Goal: Task Accomplishment & Management: Use online tool/utility

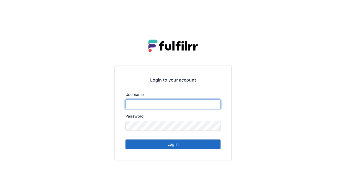
type input "******"
click at [172, 144] on button "Log in" at bounding box center [172, 145] width 95 height 10
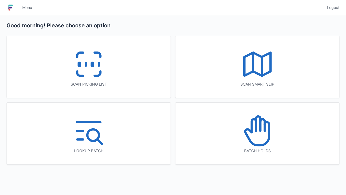
click at [92, 66] on rect at bounding box center [91, 64] width 1 height 3
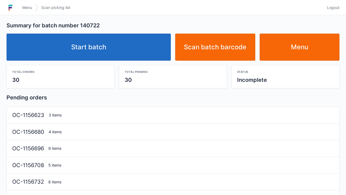
click at [98, 58] on link "Start batch" at bounding box center [89, 47] width 164 height 27
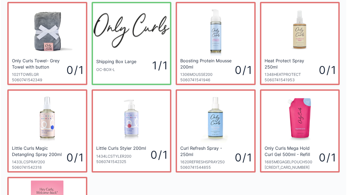
scroll to position [17, 0]
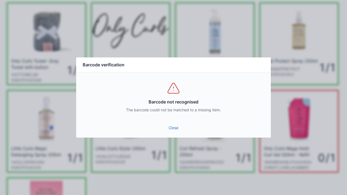
click at [175, 132] on link "Close" at bounding box center [174, 128] width 186 height 10
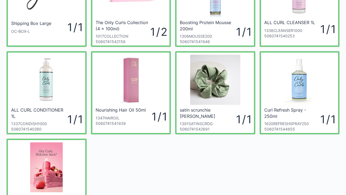
scroll to position [56, 0]
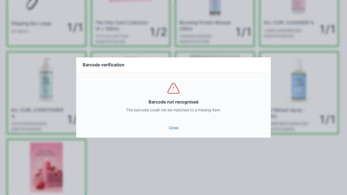
click at [171, 132] on link "Close" at bounding box center [174, 128] width 186 height 10
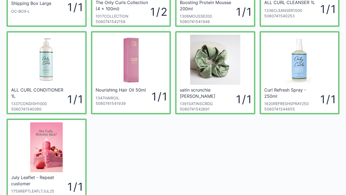
click at [180, 132] on div "Shipping Box Large OC-BOX-L 1 / 1 The Only Curls Collection (4 x 100ml) 1017COL…" at bounding box center [172, 70] width 337 height 263
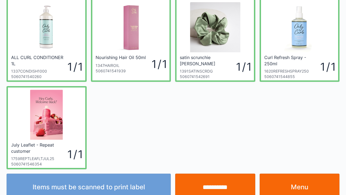
scroll to position [119, 0]
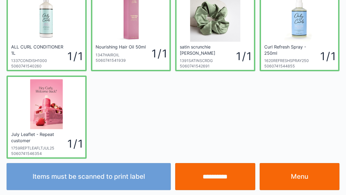
click at [113, 183] on div "Items must be scanned to print label" at bounding box center [88, 176] width 169 height 27
click at [117, 181] on div "Items must be scanned to print label" at bounding box center [88, 176] width 169 height 27
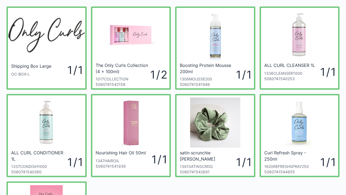
scroll to position [0, 0]
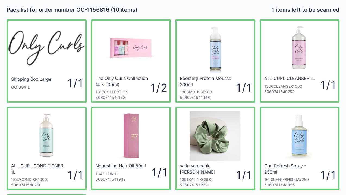
click at [179, 146] on div at bounding box center [214, 136] width 77 height 55
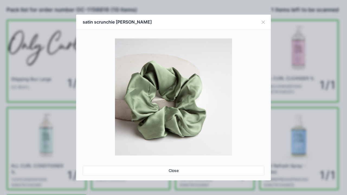
click at [174, 173] on link "Close" at bounding box center [174, 171] width 182 height 10
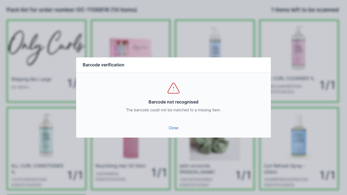
click at [172, 131] on link "Close" at bounding box center [174, 128] width 186 height 10
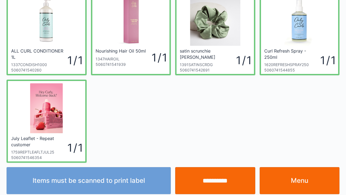
scroll to position [119, 0]
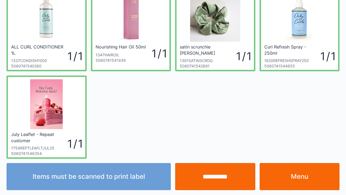
click at [101, 186] on div "Items must be scanned to print label" at bounding box center [88, 176] width 169 height 27
click at [104, 179] on div "Items must be scanned to print label" at bounding box center [88, 176] width 169 height 27
click at [106, 180] on div "Items must be scanned to print label" at bounding box center [88, 176] width 169 height 27
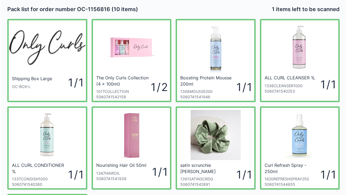
scroll to position [0, 0]
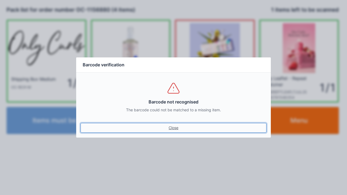
click at [174, 132] on link "Close" at bounding box center [174, 128] width 186 height 10
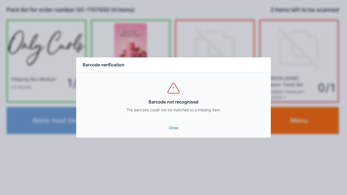
click at [176, 132] on link "Close" at bounding box center [174, 128] width 186 height 10
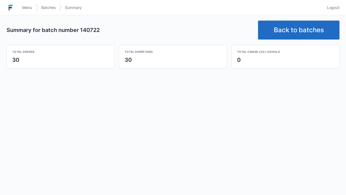
click at [288, 36] on link "Back to batches" at bounding box center [298, 30] width 81 height 19
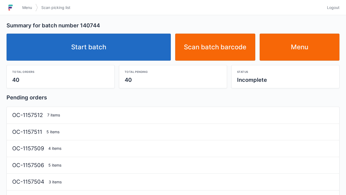
click at [109, 51] on link "Start batch" at bounding box center [89, 47] width 164 height 27
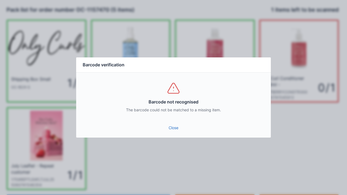
click at [171, 131] on link "Close" at bounding box center [174, 128] width 186 height 10
click at [173, 131] on link "Close" at bounding box center [174, 128] width 186 height 10
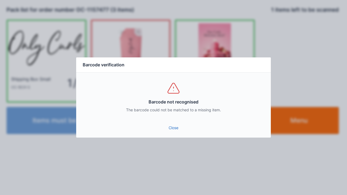
click at [175, 125] on link "Close" at bounding box center [174, 128] width 186 height 10
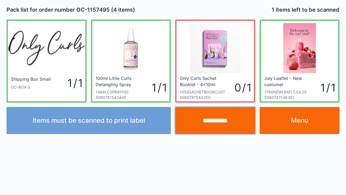
click at [223, 123] on input "**********" at bounding box center [215, 120] width 80 height 27
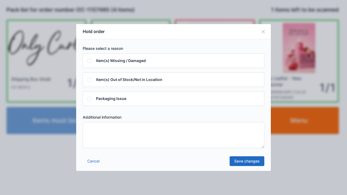
click at [87, 137] on textarea at bounding box center [174, 135] width 182 height 26
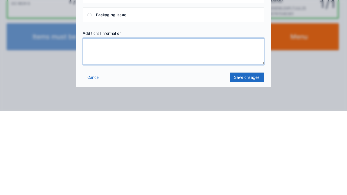
type textarea "*"
type textarea "*****"
click at [249, 165] on link "Save changes" at bounding box center [247, 162] width 35 height 10
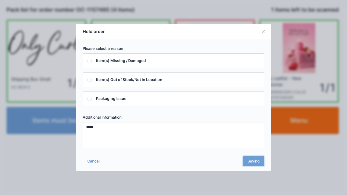
click at [251, 166] on div "Cancel Saving" at bounding box center [173, 163] width 195 height 16
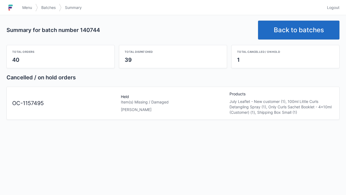
click at [302, 31] on link "Back to batches" at bounding box center [298, 30] width 81 height 19
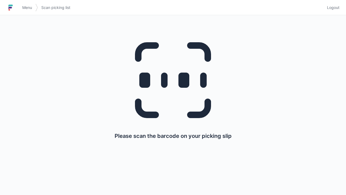
click at [30, 16] on div "Please scan the barcode on your picking slip" at bounding box center [173, 85] width 320 height 140
click at [30, 9] on span "Menu" at bounding box center [27, 7] width 10 height 5
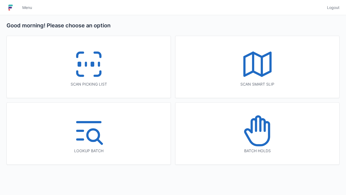
click at [250, 74] on icon at bounding box center [257, 64] width 35 height 35
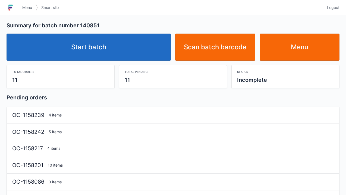
click at [95, 49] on link "Start batch" at bounding box center [89, 47] width 164 height 27
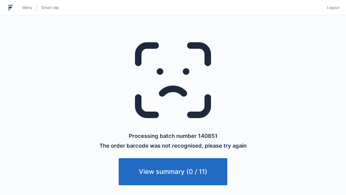
click at [179, 172] on link "View summary (0 / 11)" at bounding box center [173, 171] width 109 height 27
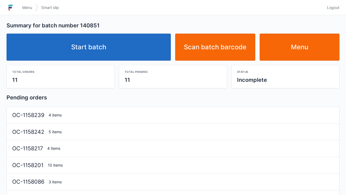
click at [26, 8] on span "Menu" at bounding box center [27, 7] width 10 height 5
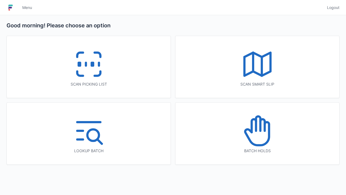
click at [94, 72] on icon at bounding box center [88, 64] width 35 height 35
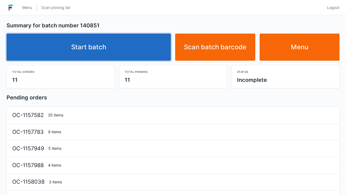
click at [87, 61] on link "Start batch" at bounding box center [89, 47] width 164 height 27
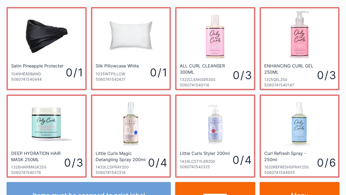
scroll to position [31, 0]
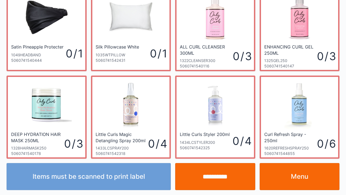
click at [297, 182] on link "Menu" at bounding box center [299, 176] width 80 height 27
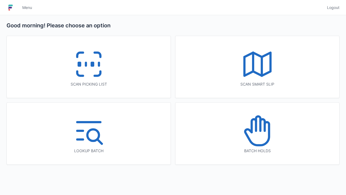
click at [90, 76] on icon at bounding box center [88, 64] width 35 height 35
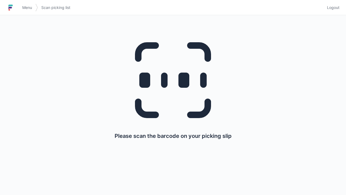
click at [27, 9] on span "Menu" at bounding box center [27, 7] width 10 height 5
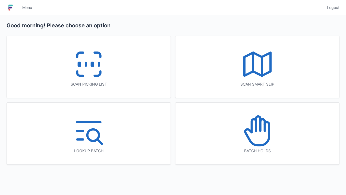
click at [255, 131] on icon at bounding box center [253, 125] width 4 height 13
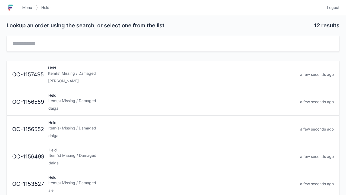
click at [91, 75] on div "Item(s) Missing / Damaged" at bounding box center [172, 73] width 248 height 5
click at [27, 10] on span "Menu" at bounding box center [27, 7] width 10 height 5
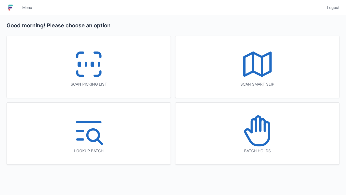
click at [93, 73] on icon at bounding box center [88, 64] width 35 height 35
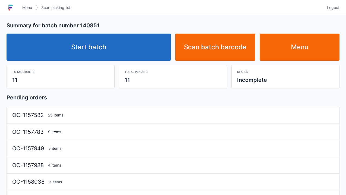
click at [87, 52] on link "Start batch" at bounding box center [89, 47] width 164 height 27
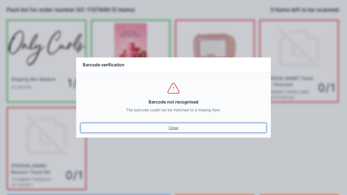
click at [175, 127] on link "Close" at bounding box center [174, 128] width 186 height 10
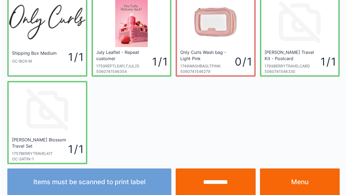
scroll to position [27, 0]
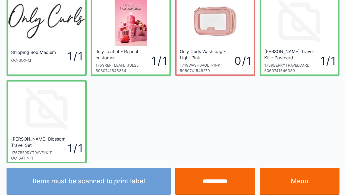
click at [221, 183] on input "**********" at bounding box center [215, 181] width 80 height 27
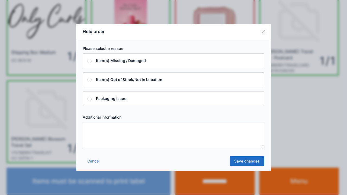
click at [95, 130] on textarea at bounding box center [174, 135] width 182 height 26
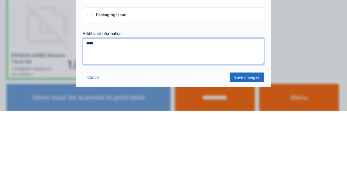
type textarea "*****"
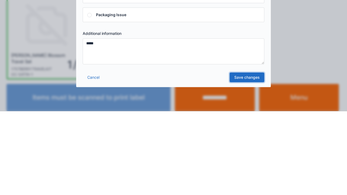
click at [250, 165] on link "Save changes" at bounding box center [247, 162] width 35 height 10
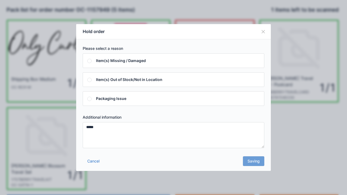
click at [255, 163] on div "Cancel Saving" at bounding box center [173, 163] width 195 height 16
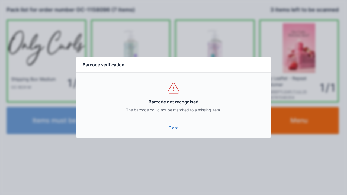
click at [175, 128] on link "Close" at bounding box center [174, 128] width 186 height 10
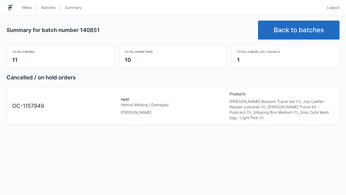
click at [26, 8] on span "Menu" at bounding box center [27, 7] width 10 height 5
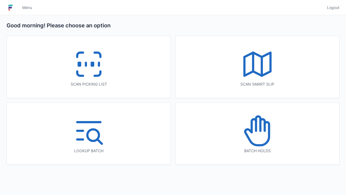
click at [259, 131] on icon at bounding box center [257, 131] width 35 height 35
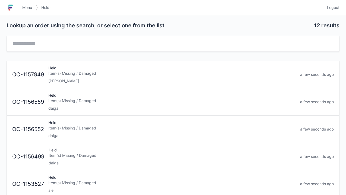
click at [85, 80] on div "[PERSON_NAME]" at bounding box center [171, 80] width 247 height 5
click at [25, 10] on span "Menu" at bounding box center [27, 7] width 10 height 5
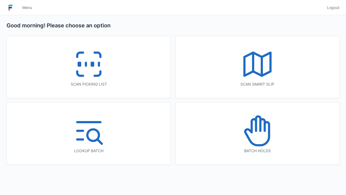
click at [87, 70] on icon at bounding box center [88, 64] width 35 height 35
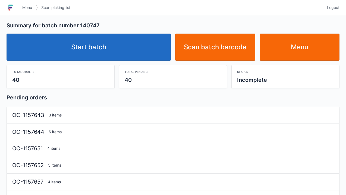
click at [98, 55] on link "Start batch" at bounding box center [89, 47] width 164 height 27
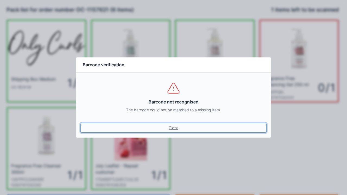
click at [176, 132] on link "Close" at bounding box center [174, 128] width 186 height 10
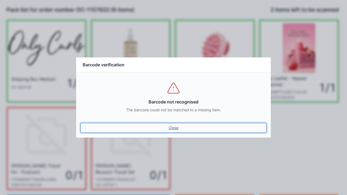
click at [174, 132] on link "Close" at bounding box center [174, 128] width 186 height 10
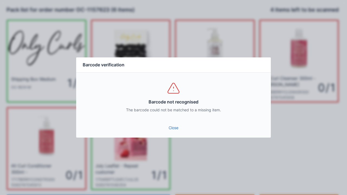
click at [174, 127] on link "Close" at bounding box center [174, 128] width 186 height 10
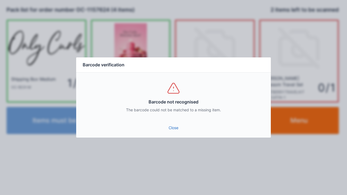
click at [178, 127] on link "Close" at bounding box center [174, 128] width 186 height 10
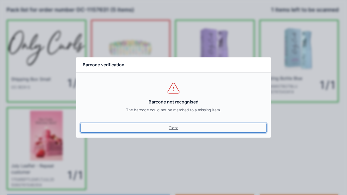
click at [172, 132] on link "Close" at bounding box center [174, 128] width 186 height 10
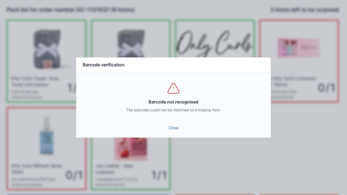
click at [172, 130] on link "Close" at bounding box center [174, 128] width 186 height 10
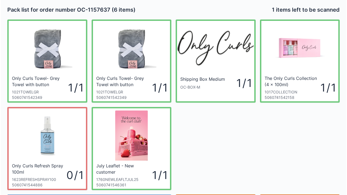
scroll to position [31, 0]
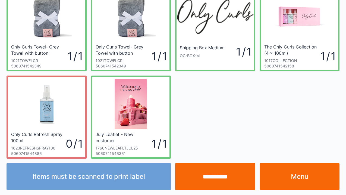
click at [212, 181] on input "**********" at bounding box center [215, 176] width 80 height 27
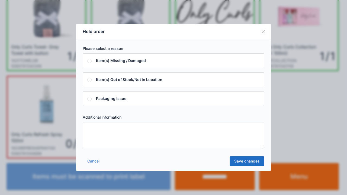
click at [91, 135] on textarea at bounding box center [174, 135] width 182 height 26
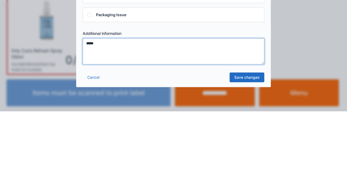
type textarea "*****"
click at [250, 162] on link "Save changes" at bounding box center [247, 162] width 35 height 10
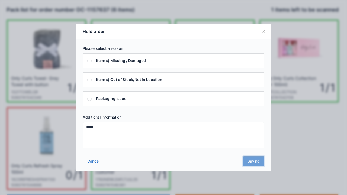
click at [253, 165] on div "Cancel Saving" at bounding box center [173, 163] width 195 height 16
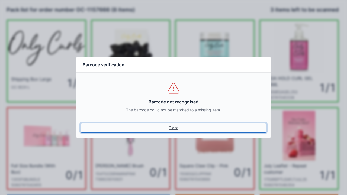
click at [176, 126] on link "Close" at bounding box center [174, 128] width 186 height 10
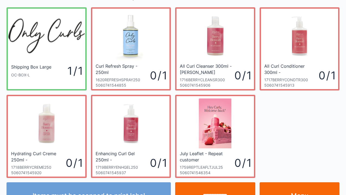
scroll to position [31, 0]
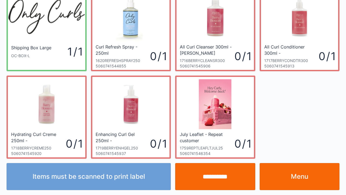
click at [217, 180] on input "**********" at bounding box center [215, 176] width 80 height 27
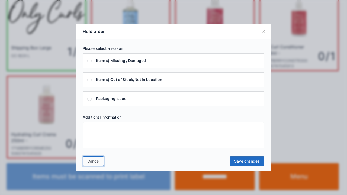
click at [94, 164] on link "Cancel" at bounding box center [93, 162] width 21 height 10
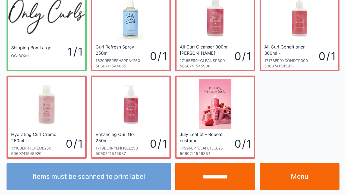
click at [301, 178] on link "Menu" at bounding box center [299, 176] width 80 height 27
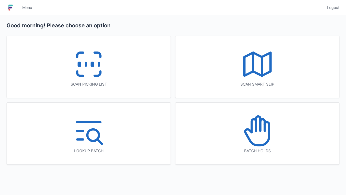
click at [260, 145] on icon at bounding box center [257, 133] width 24 height 23
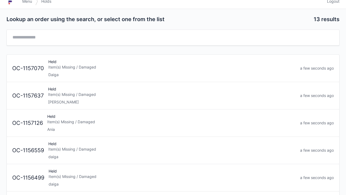
scroll to position [5, 0]
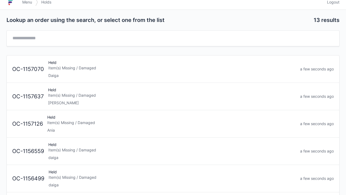
click at [85, 100] on div "[PERSON_NAME]" at bounding box center [172, 102] width 248 height 5
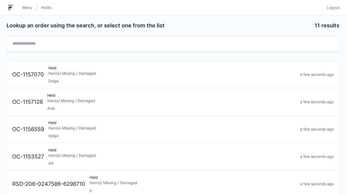
click at [31, 7] on span "Menu" at bounding box center [27, 7] width 10 height 5
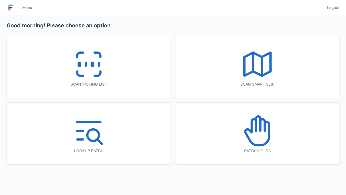
click at [90, 71] on icon at bounding box center [88, 64] width 35 height 35
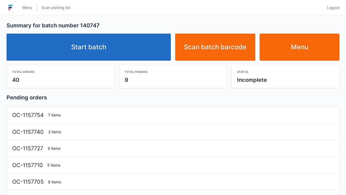
click at [97, 45] on link "Start batch" at bounding box center [89, 47] width 164 height 27
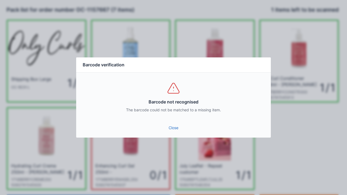
click at [179, 138] on div "Close" at bounding box center [173, 130] width 195 height 16
click at [175, 130] on link "Close" at bounding box center [174, 128] width 186 height 10
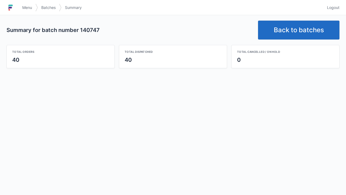
click at [284, 30] on link "Back to batches" at bounding box center [298, 30] width 81 height 19
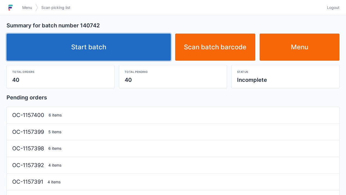
click at [103, 55] on link "Start batch" at bounding box center [89, 47] width 164 height 27
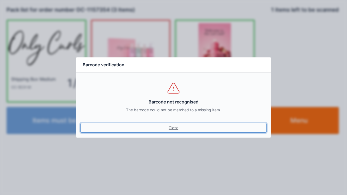
click at [173, 126] on link "Close" at bounding box center [174, 128] width 186 height 10
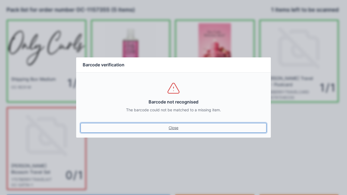
click at [181, 131] on link "Close" at bounding box center [174, 128] width 186 height 10
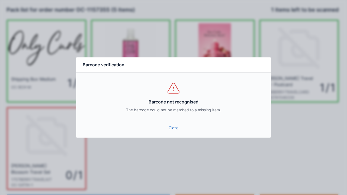
click at [174, 132] on link "Close" at bounding box center [174, 128] width 186 height 10
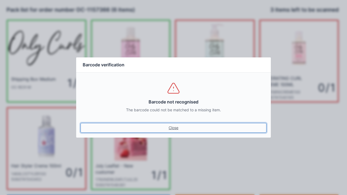
click at [175, 128] on link "Close" at bounding box center [174, 128] width 186 height 10
